Goal: Task Accomplishment & Management: Manage account settings

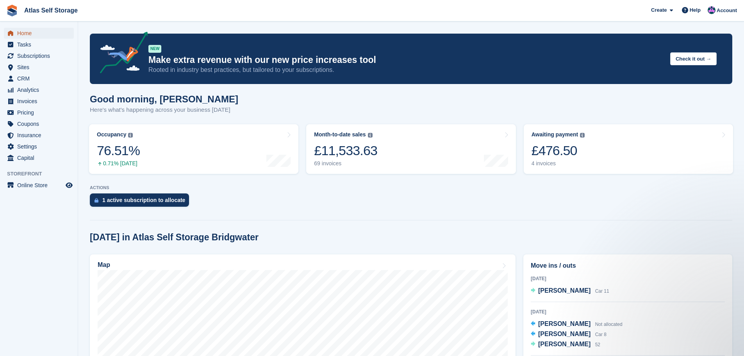
click at [23, 31] on span "Home" at bounding box center [40, 33] width 47 height 11
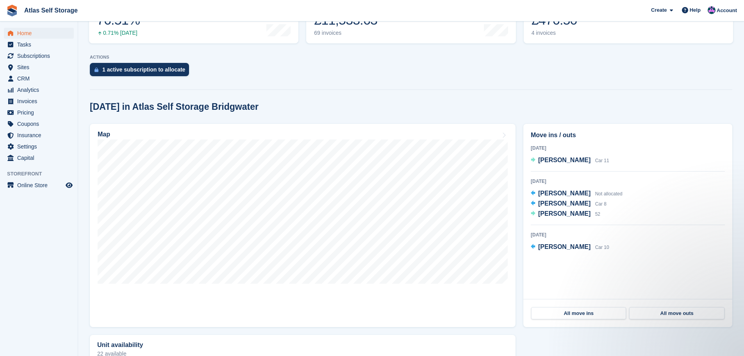
scroll to position [117, 0]
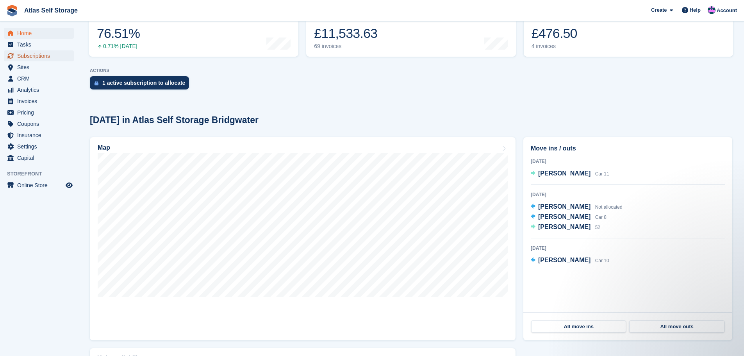
click at [35, 55] on span "Subscriptions" at bounding box center [40, 55] width 47 height 11
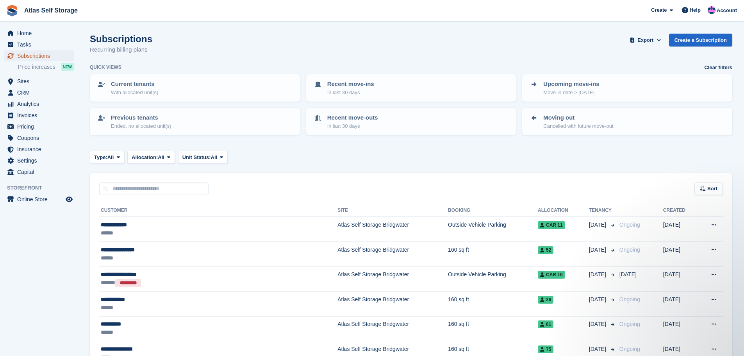
click at [30, 54] on span "Subscriptions" at bounding box center [40, 55] width 47 height 11
click at [52, 66] on span "Price increases" at bounding box center [37, 66] width 38 height 7
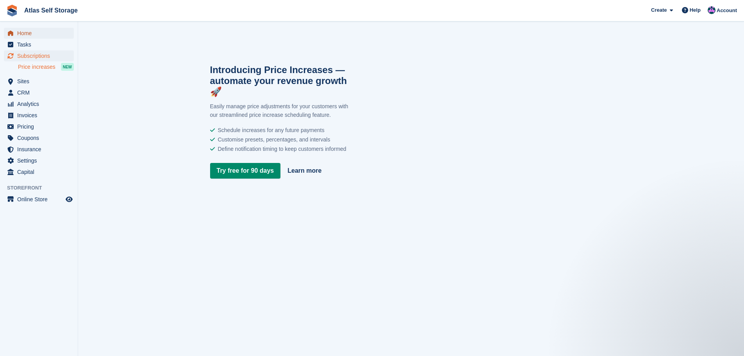
click at [28, 31] on span "Home" at bounding box center [40, 33] width 47 height 11
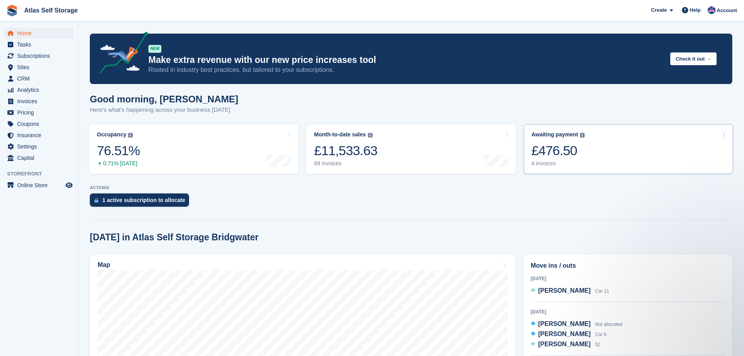
click at [547, 163] on div "4 invoices" at bounding box center [559, 163] width 54 height 7
click at [26, 33] on span "Home" at bounding box center [40, 33] width 47 height 11
click at [148, 198] on div "1 active subscription to allocate" at bounding box center [143, 200] width 83 height 6
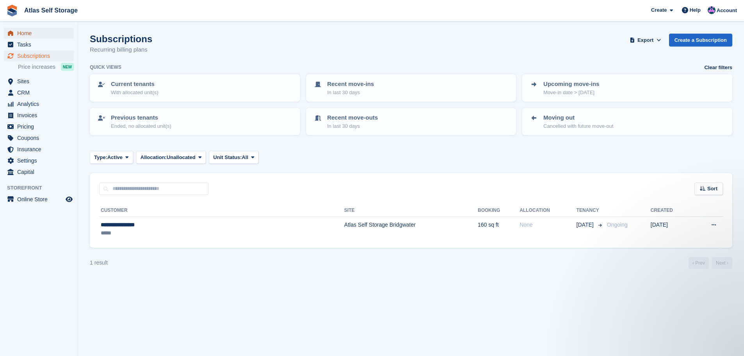
click at [25, 32] on span "Home" at bounding box center [40, 33] width 47 height 11
